Goal: Browse casually

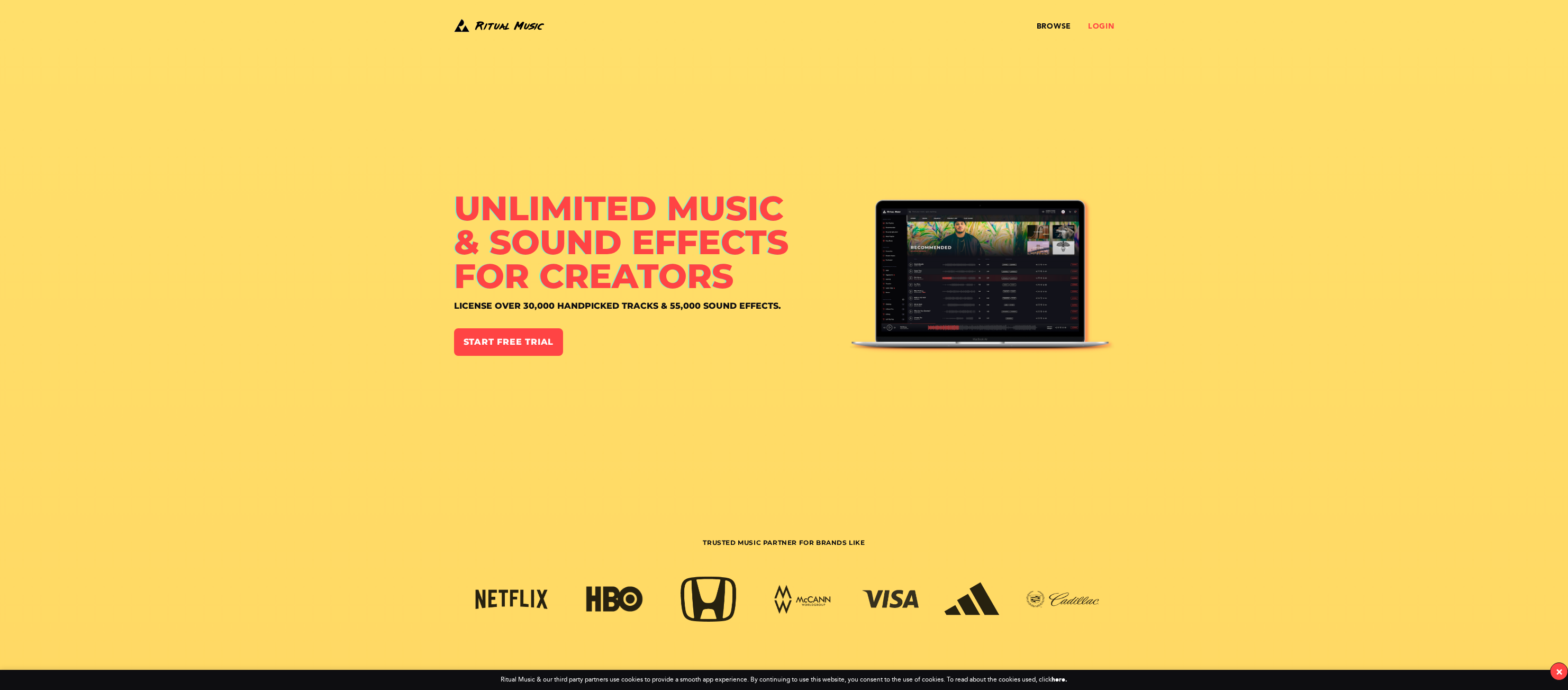
click at [1099, 22] on link "Login" at bounding box center [1101, 26] width 26 height 9
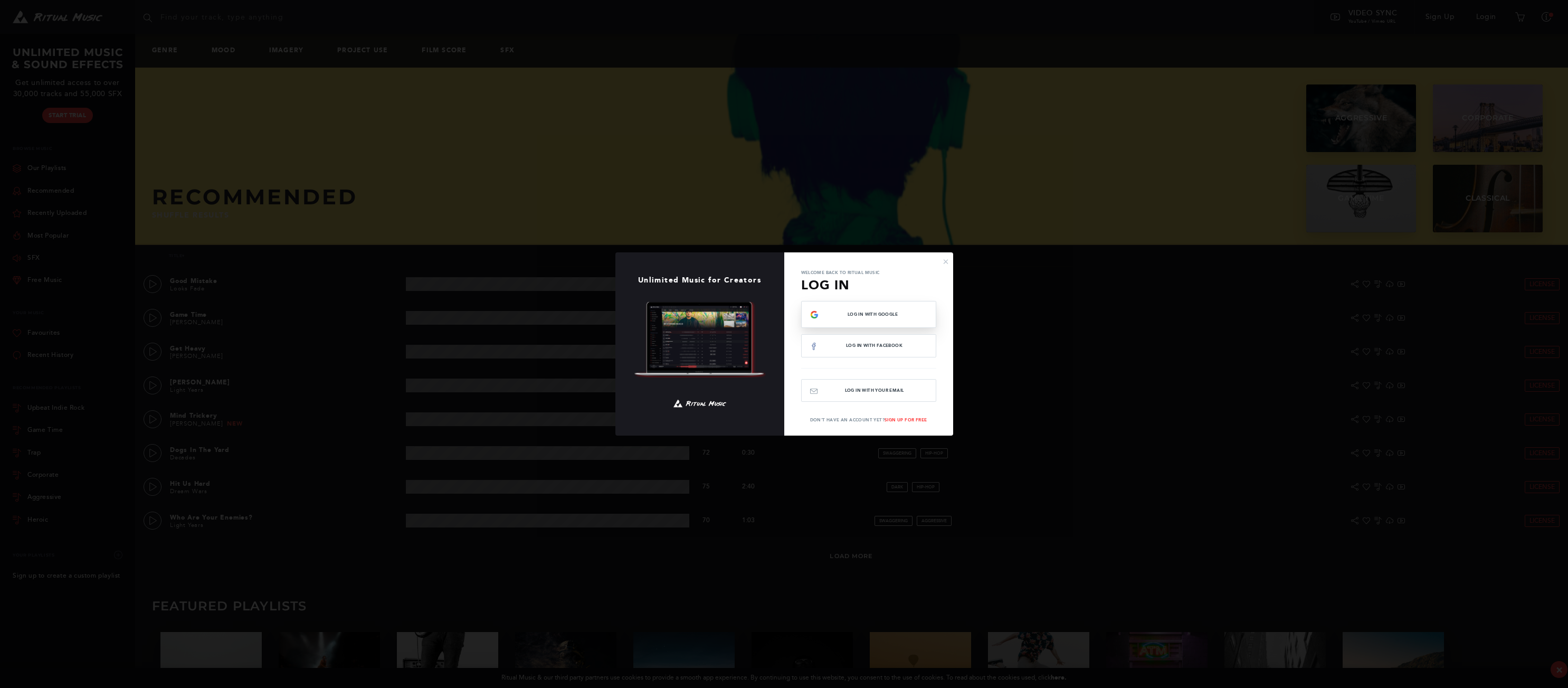
click at [876, 318] on div "Log In with Google" at bounding box center [868, 314] width 117 height 9
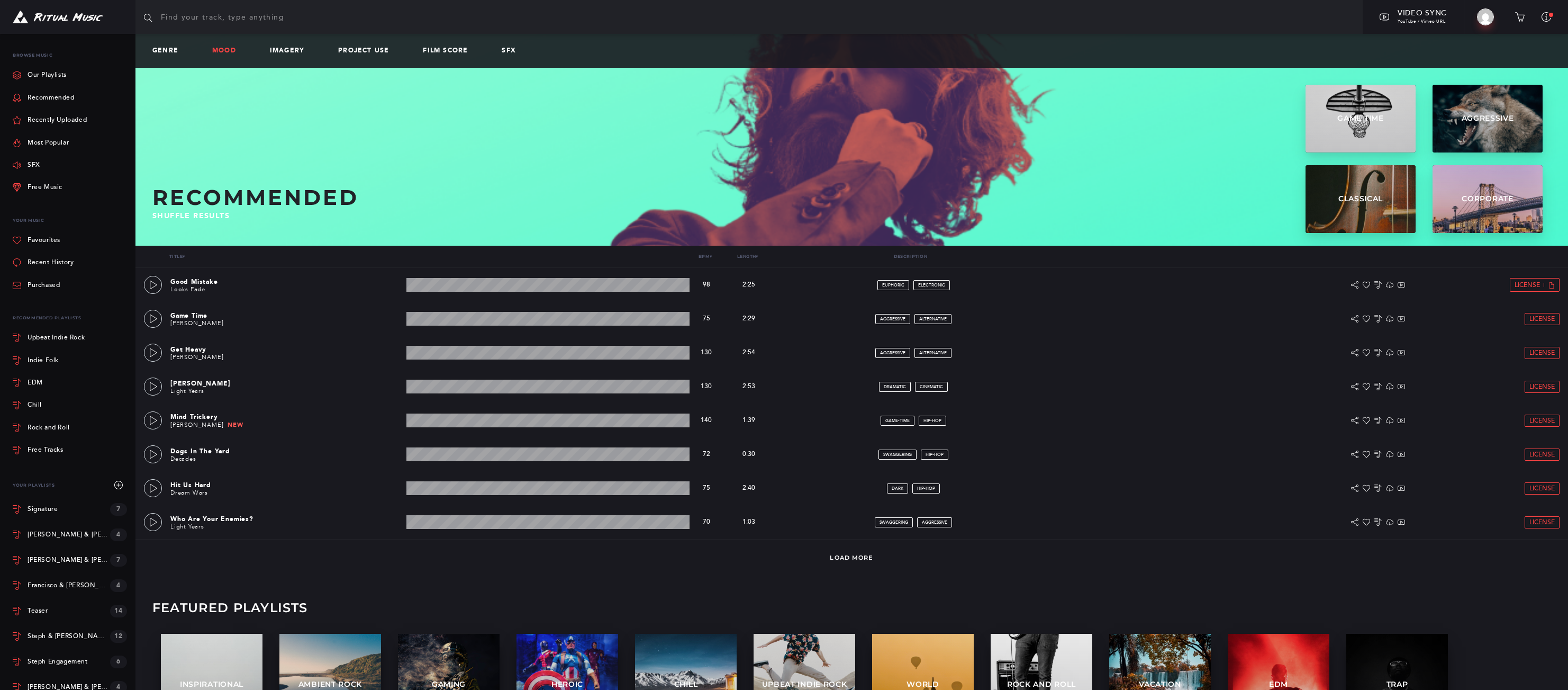
click at [235, 51] on link "Mood" at bounding box center [228, 51] width 32 height 7
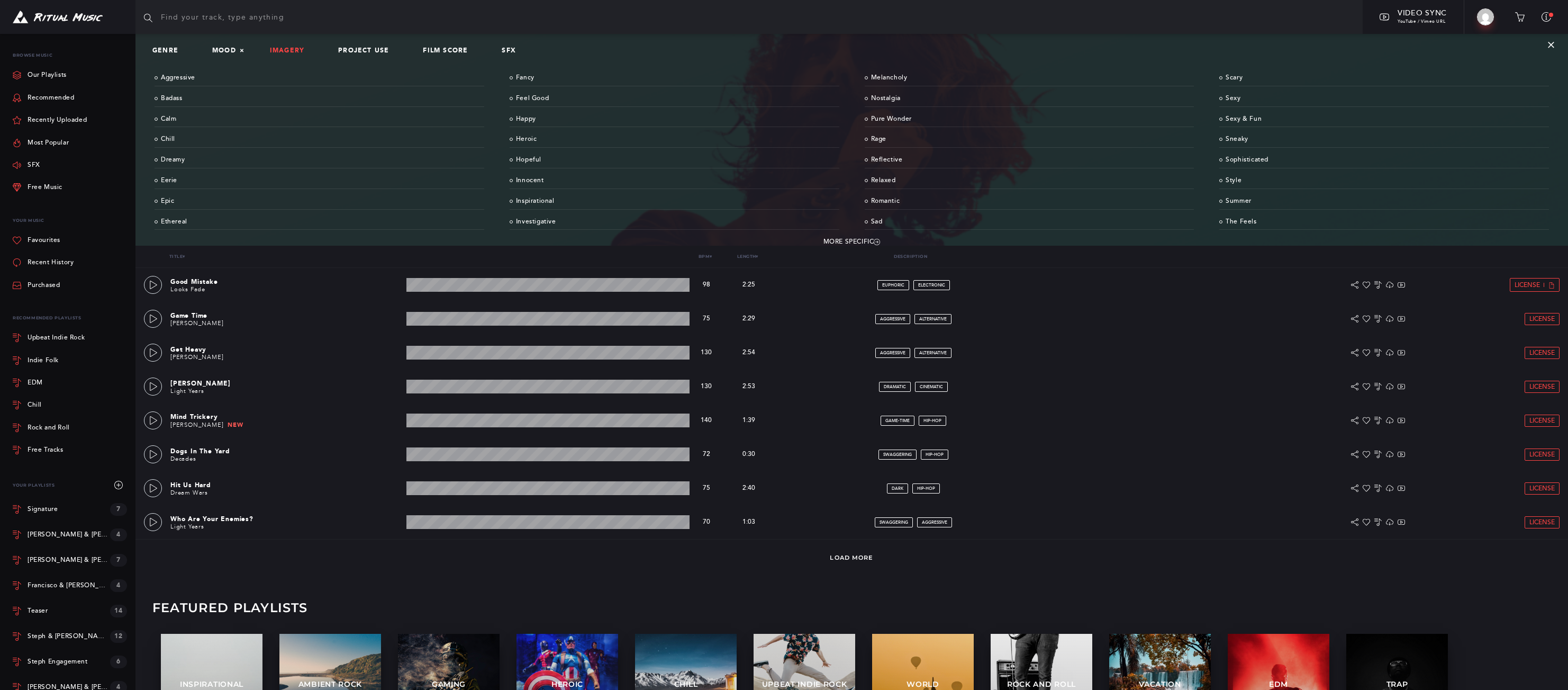
click at [286, 48] on link "Imagery" at bounding box center [291, 51] width 43 height 7
click at [426, 53] on link "Film Score" at bounding box center [449, 51] width 53 height 7
click at [376, 53] on link "Project Use" at bounding box center [368, 51] width 59 height 7
